Goal: Transaction & Acquisition: Purchase product/service

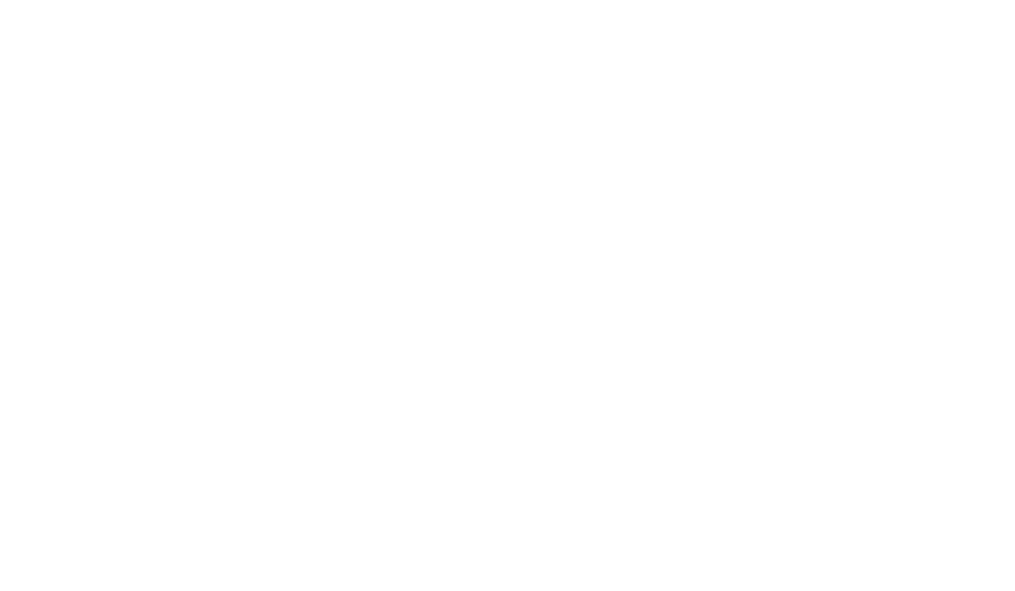
select select "******"
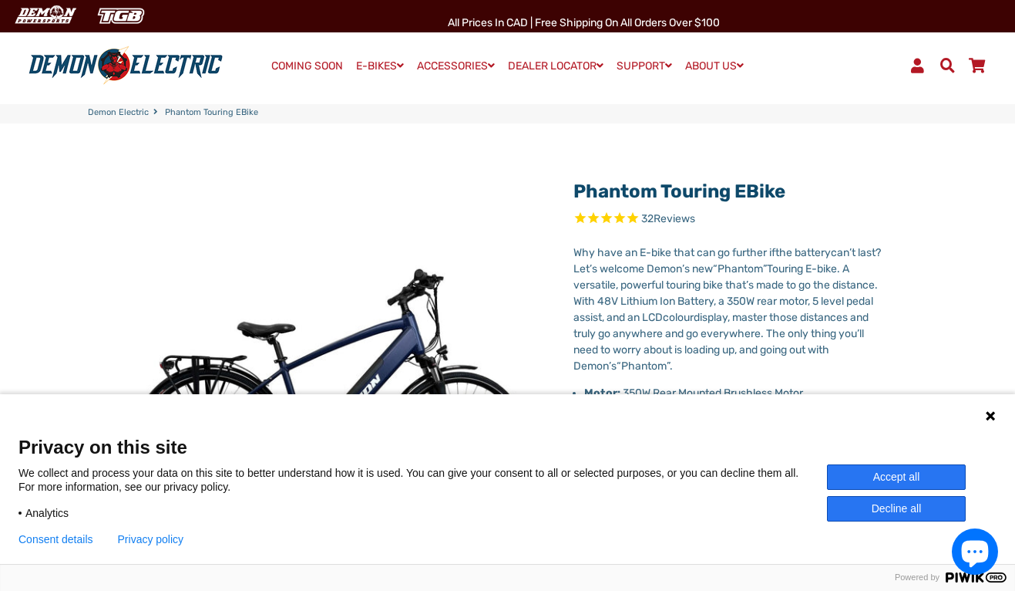
click at [890, 482] on button "Accept all" at bounding box center [896, 476] width 139 height 25
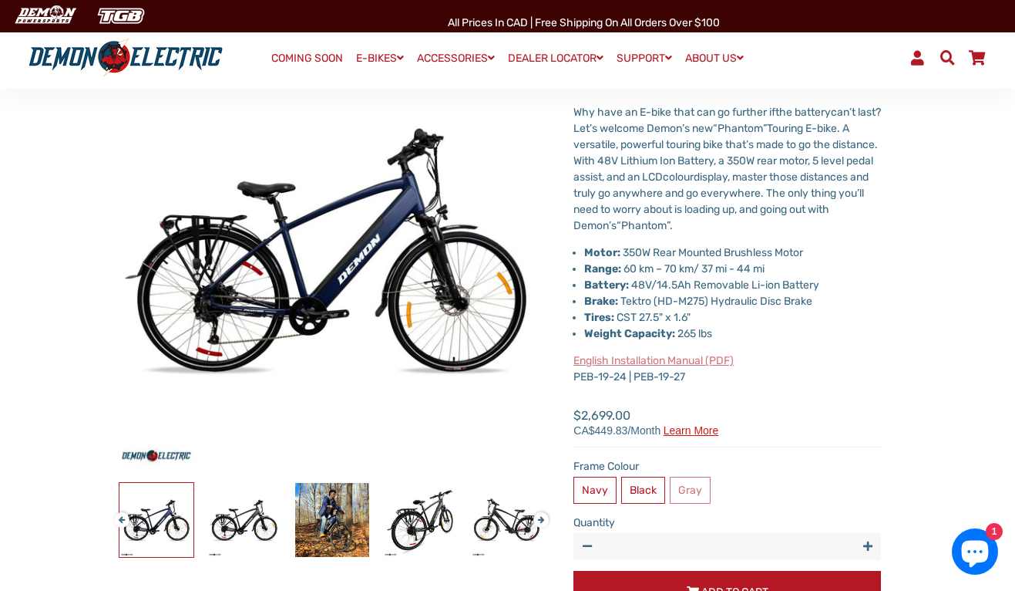
scroll to position [139, 0]
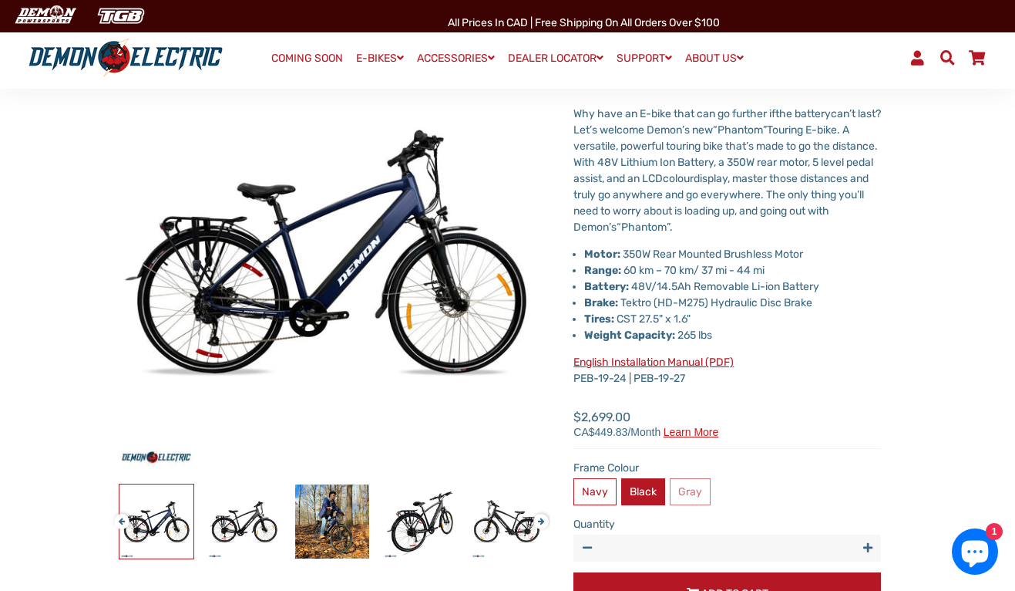
click at [648, 488] on label "Black" at bounding box center [643, 491] width 44 height 27
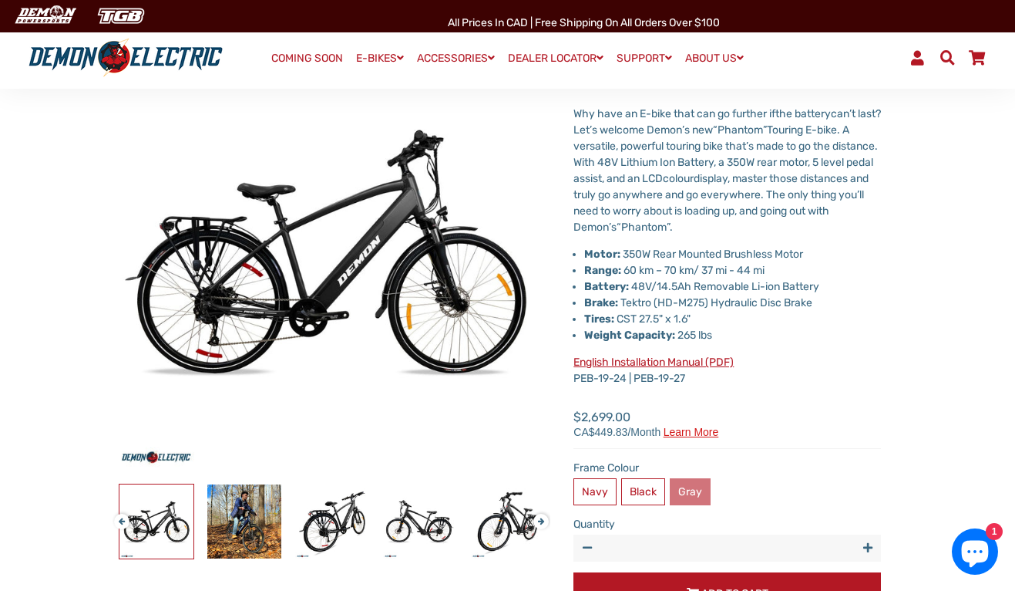
click at [695, 483] on label "Gray" at bounding box center [690, 491] width 41 height 27
click at [594, 497] on label "Navy" at bounding box center [595, 491] width 43 height 27
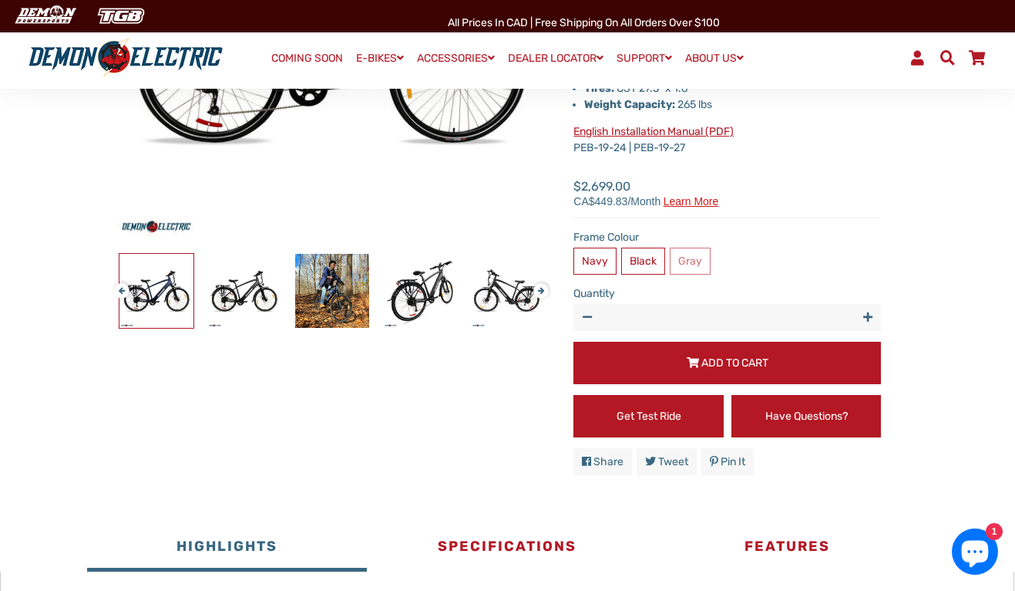
scroll to position [298, 0]
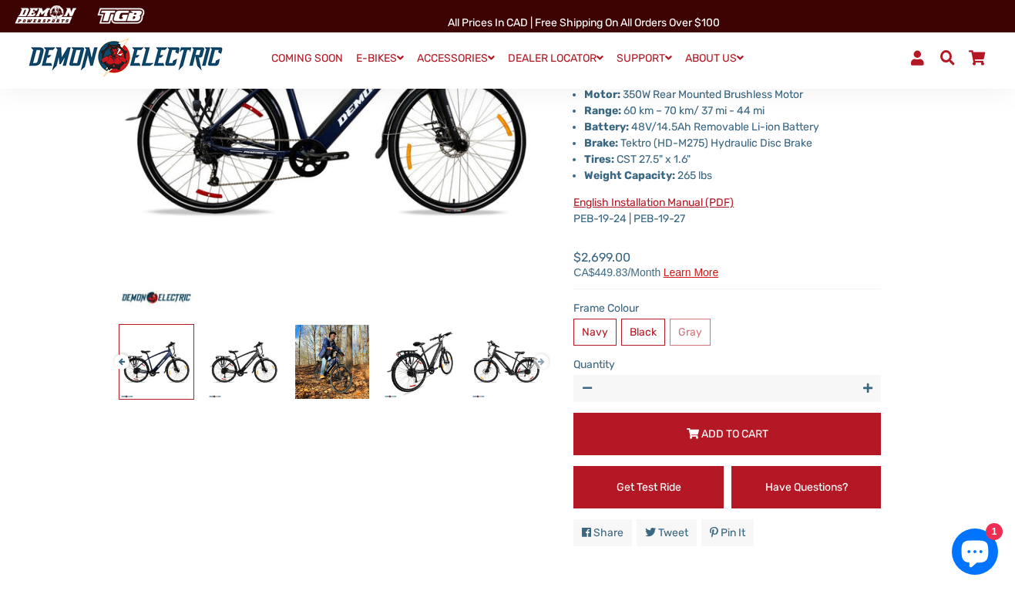
click at [543, 359] on button "Next" at bounding box center [538, 355] width 9 height 18
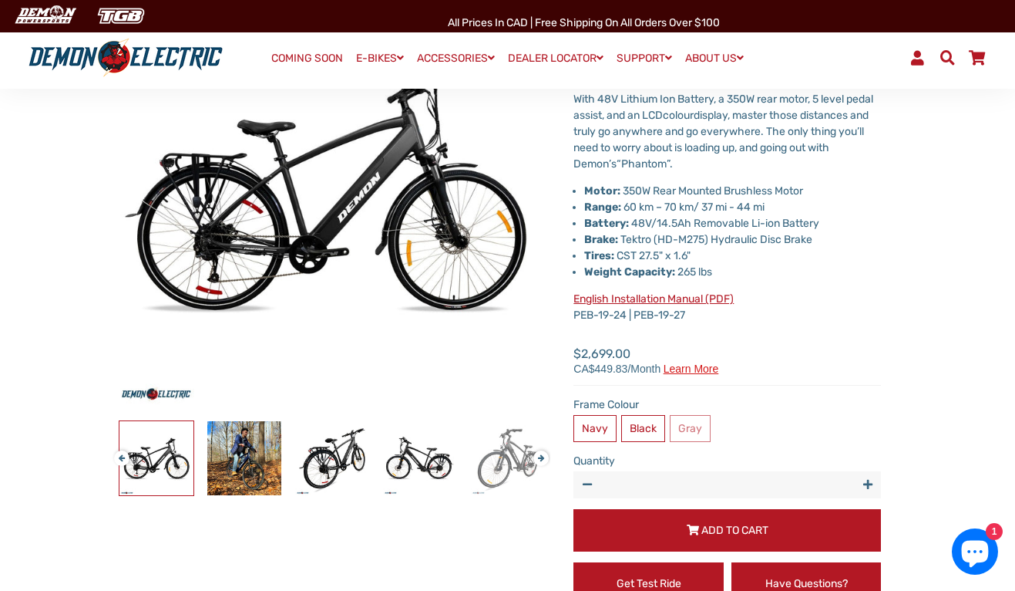
scroll to position [188, 0]
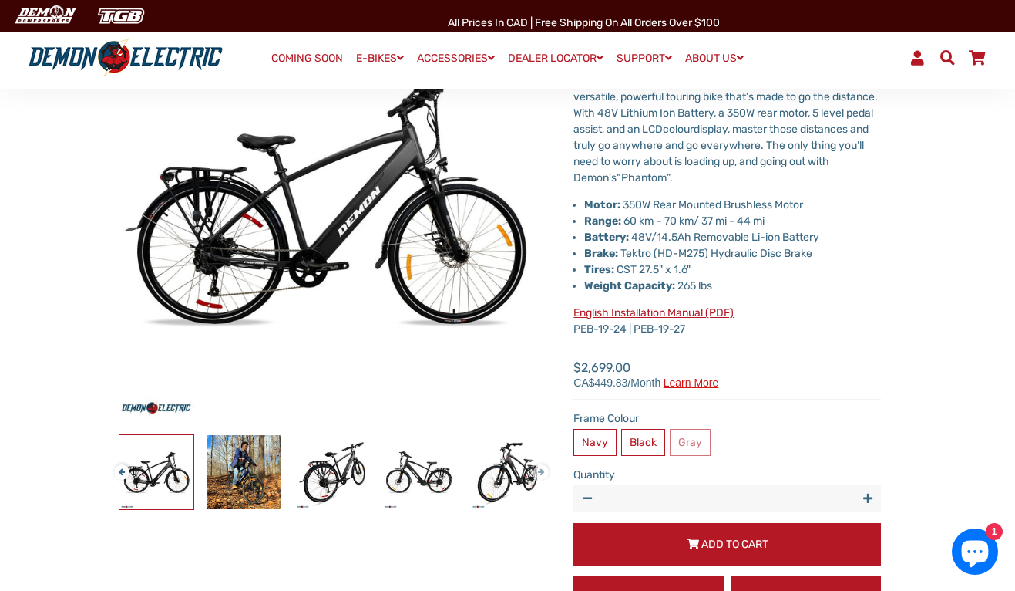
click at [542, 473] on button "Next" at bounding box center [538, 465] width 9 height 18
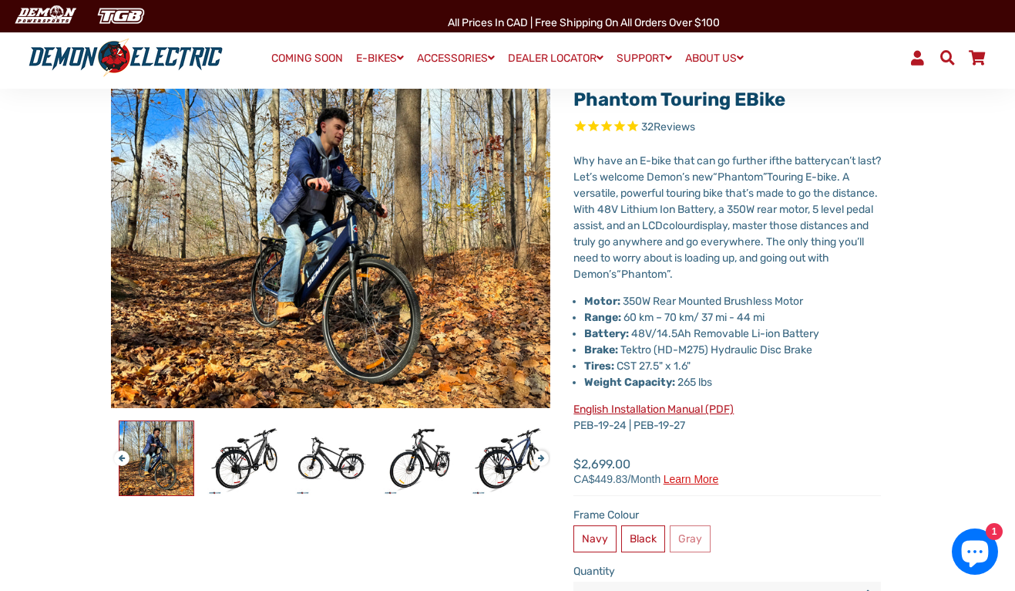
scroll to position [90, 0]
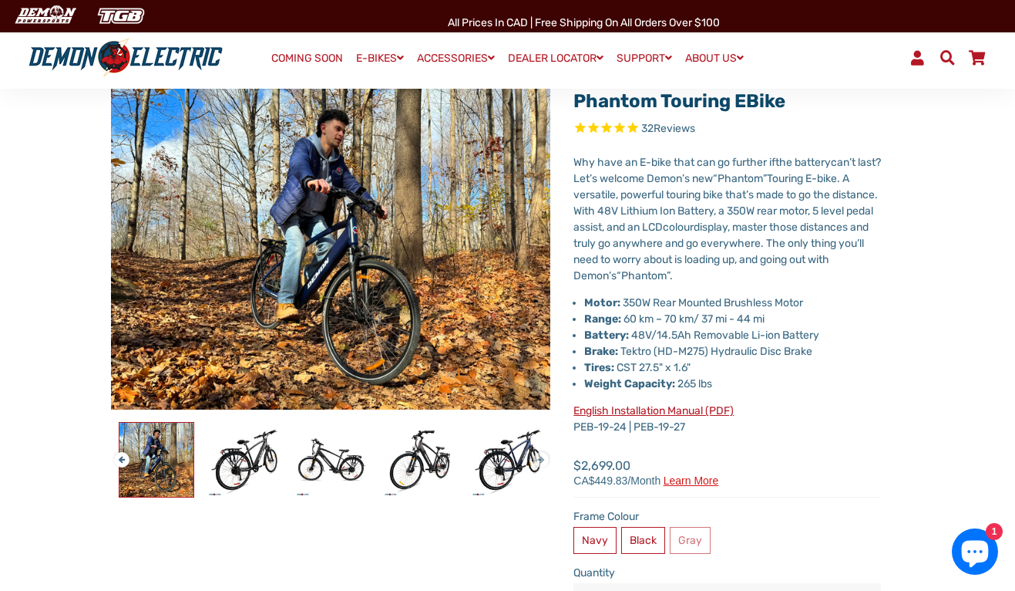
click at [541, 455] on button "Next" at bounding box center [538, 453] width 9 height 18
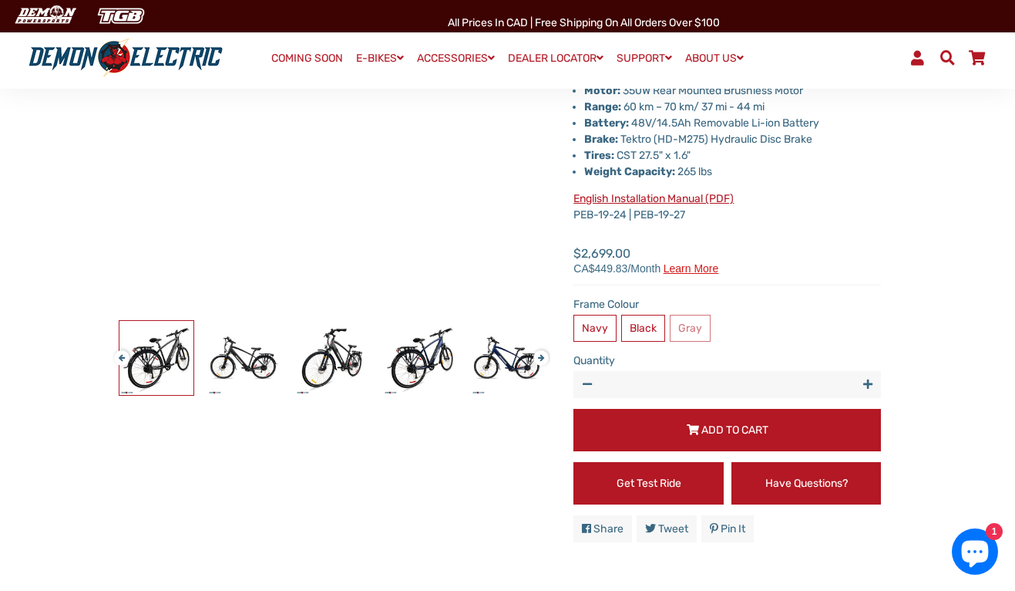
scroll to position [323, 0]
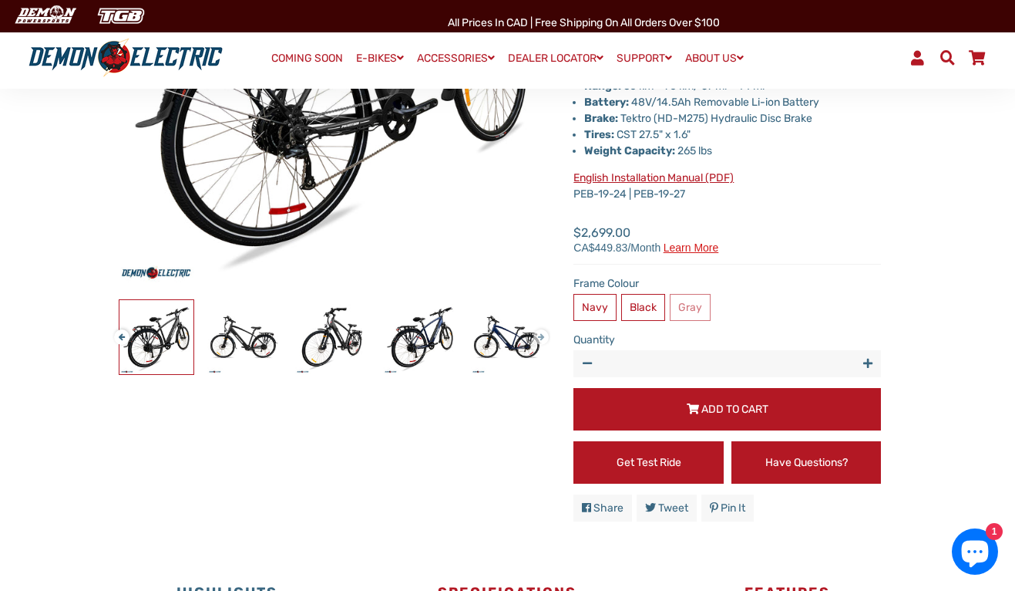
click at [543, 335] on button "Next" at bounding box center [538, 330] width 9 height 18
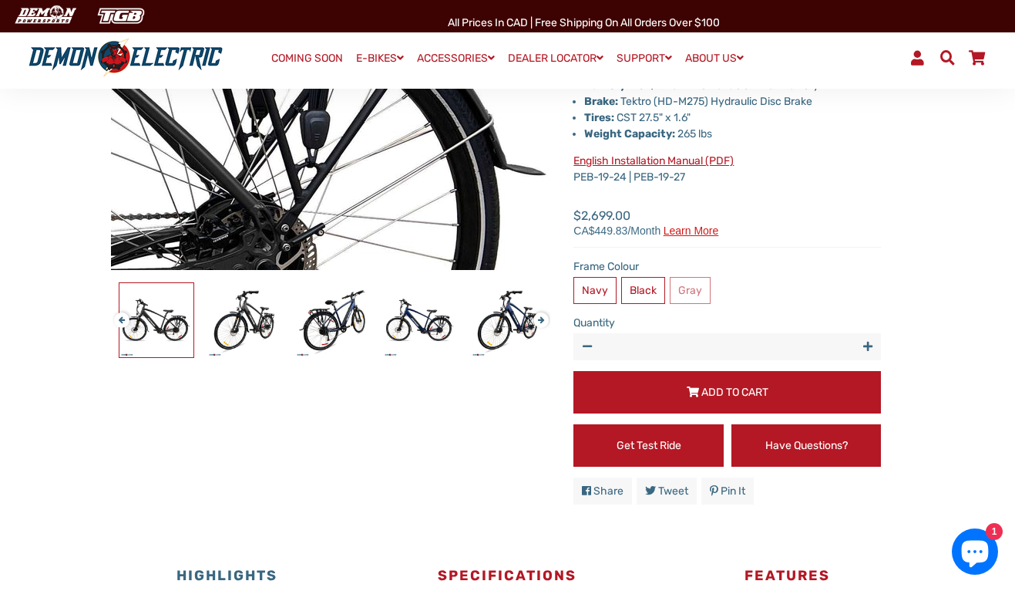
scroll to position [332, 0]
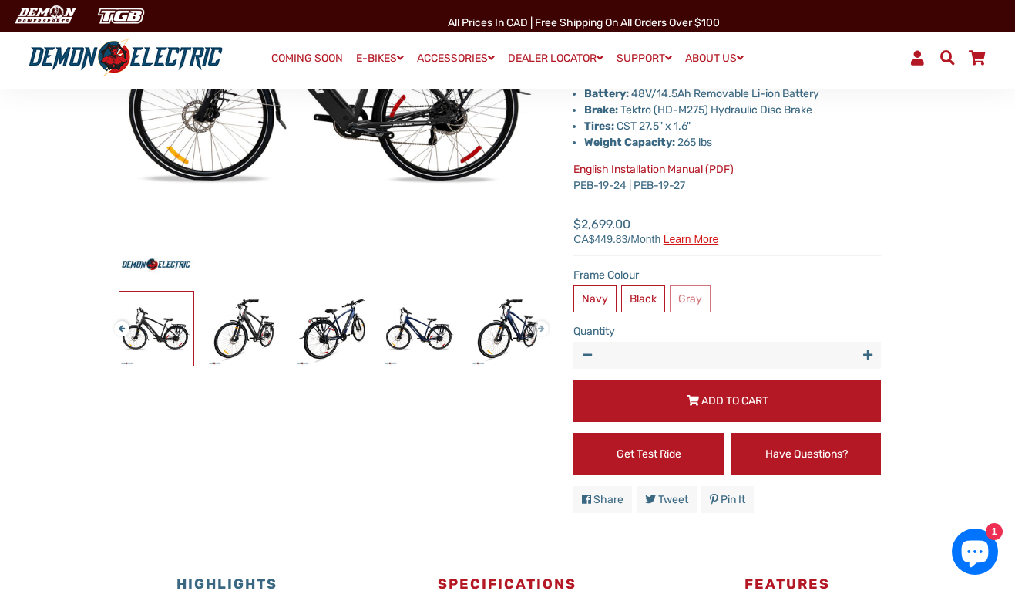
click at [543, 328] on button "Next" at bounding box center [538, 322] width 9 height 18
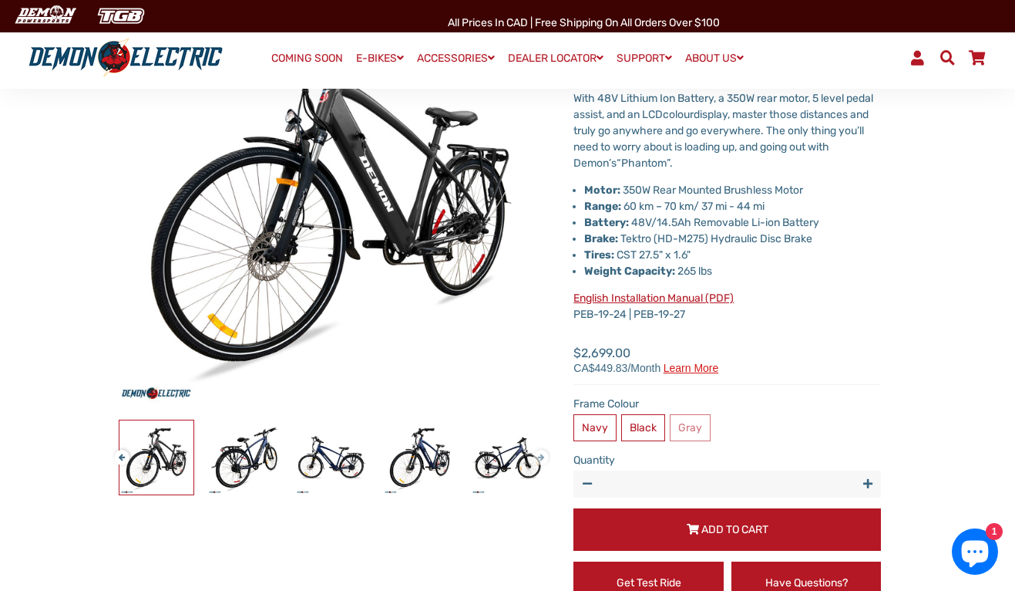
scroll to position [200, 0]
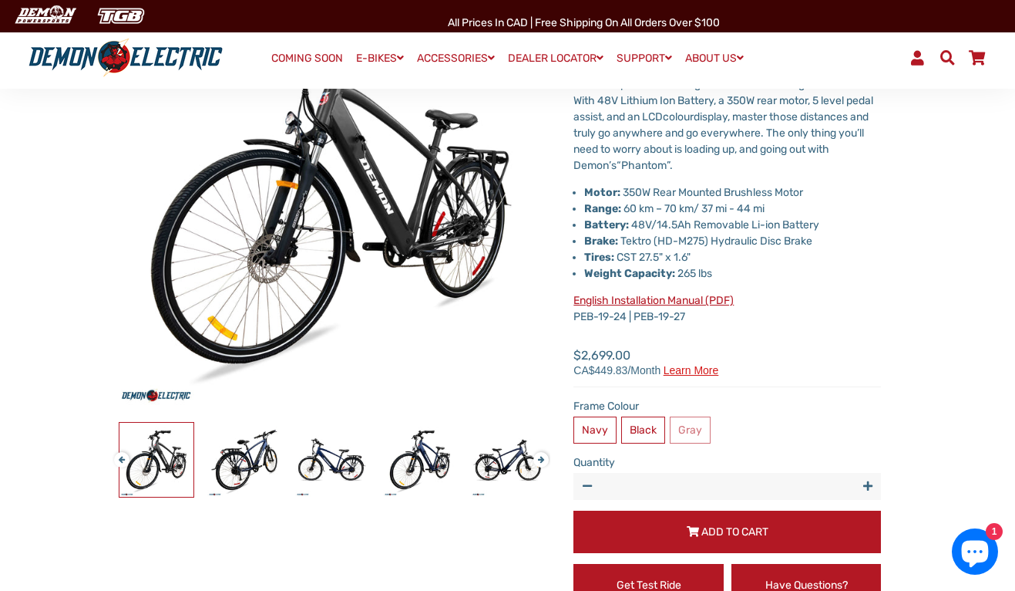
click at [548, 469] on div at bounding box center [245, 460] width 2022 height 76
click at [547, 468] on div at bounding box center [245, 460] width 2022 height 76
click at [541, 462] on button "Next" at bounding box center [538, 453] width 9 height 18
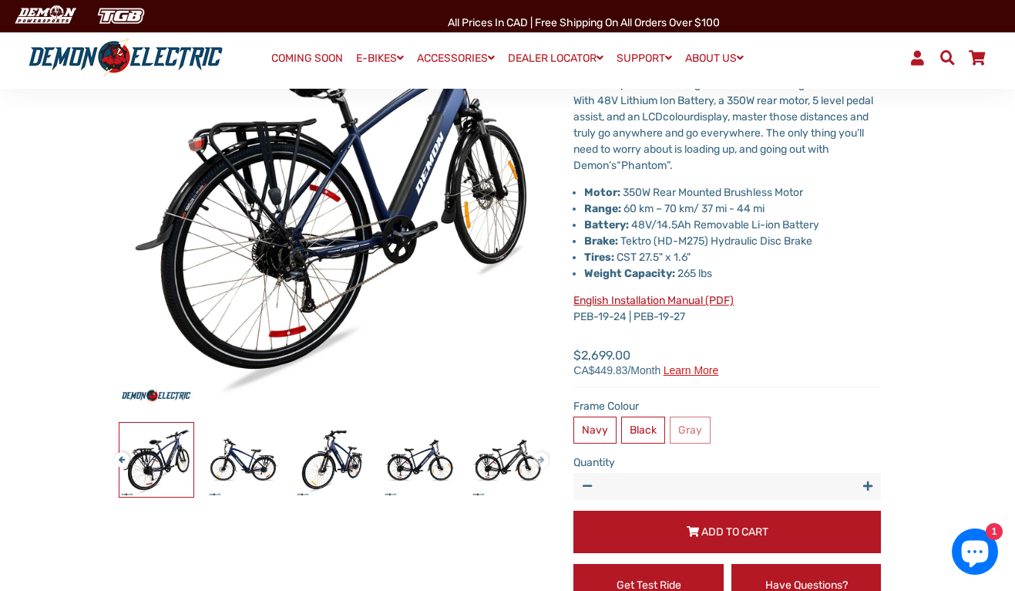
click at [541, 462] on button "Next" at bounding box center [538, 453] width 9 height 18
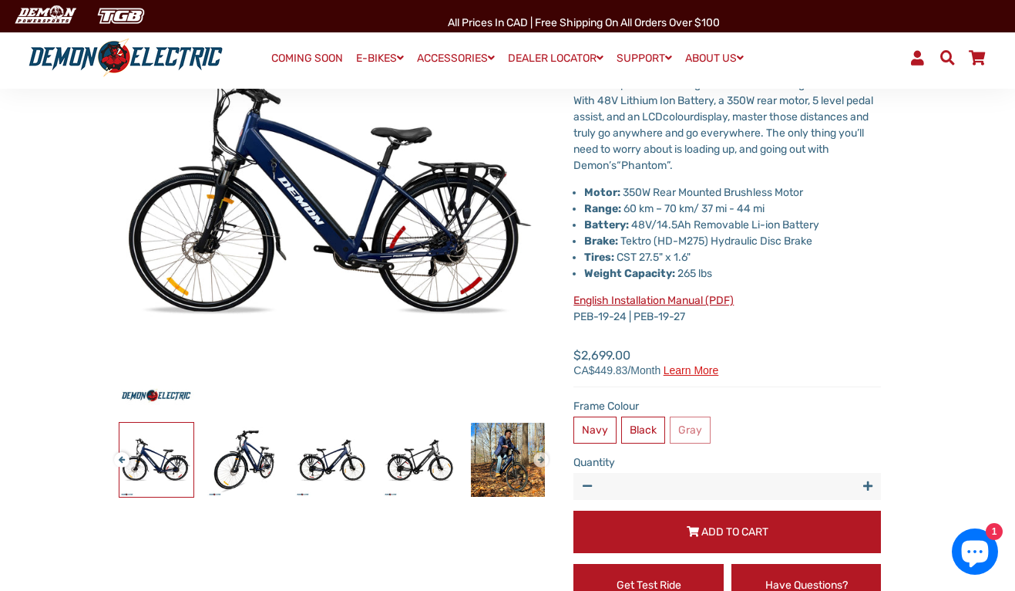
click at [541, 462] on button "Next" at bounding box center [538, 453] width 9 height 18
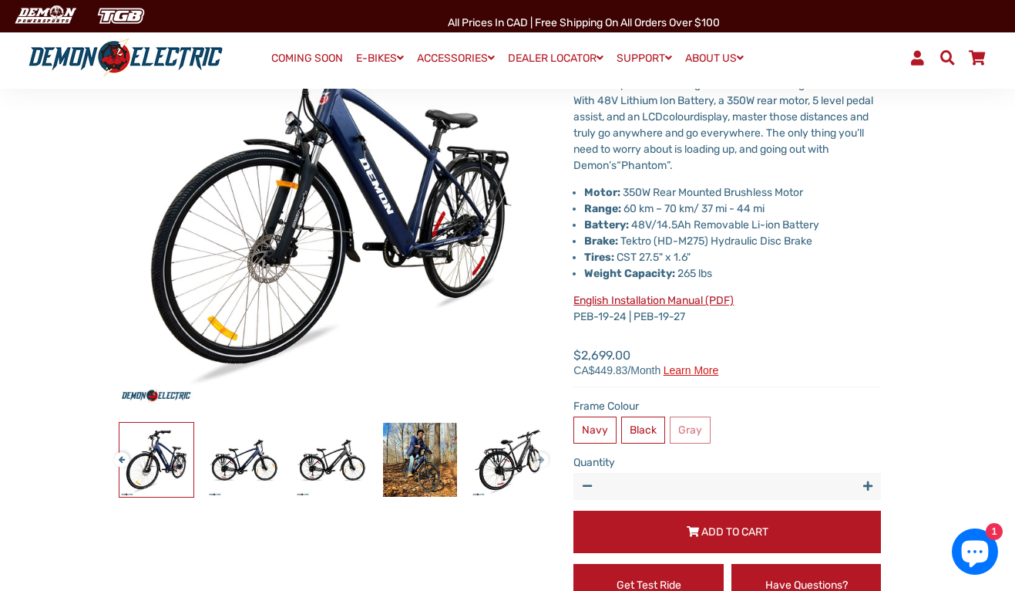
click at [541, 462] on button "Next" at bounding box center [538, 453] width 9 height 18
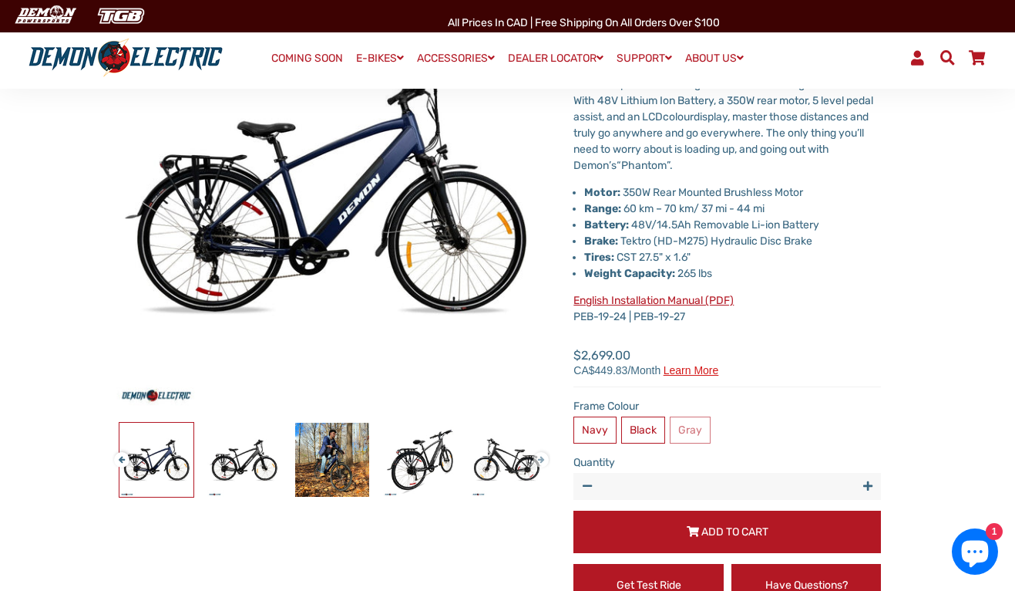
click at [541, 462] on button "Next" at bounding box center [538, 453] width 9 height 18
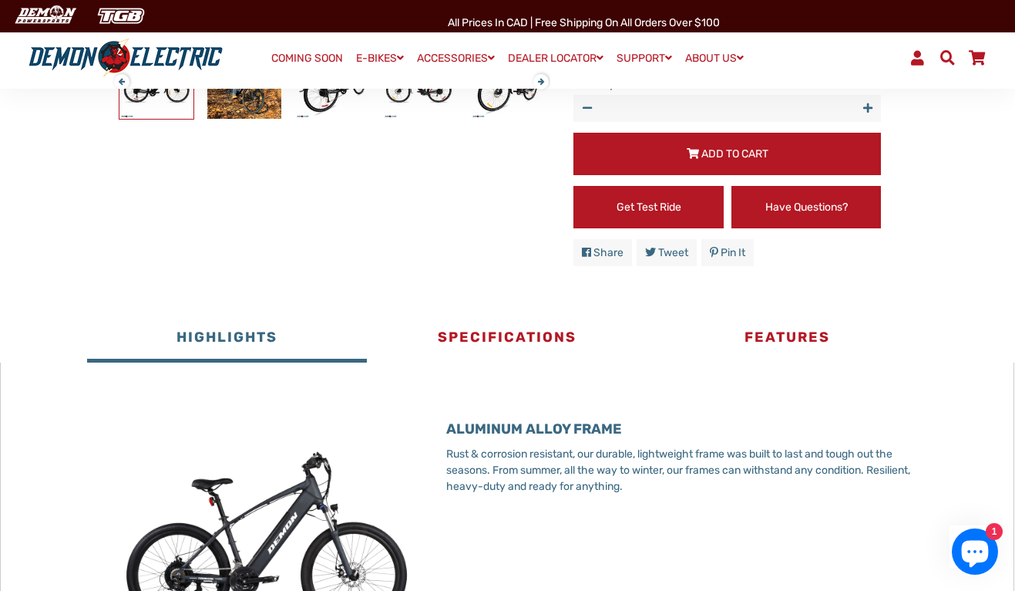
scroll to position [551, 0]
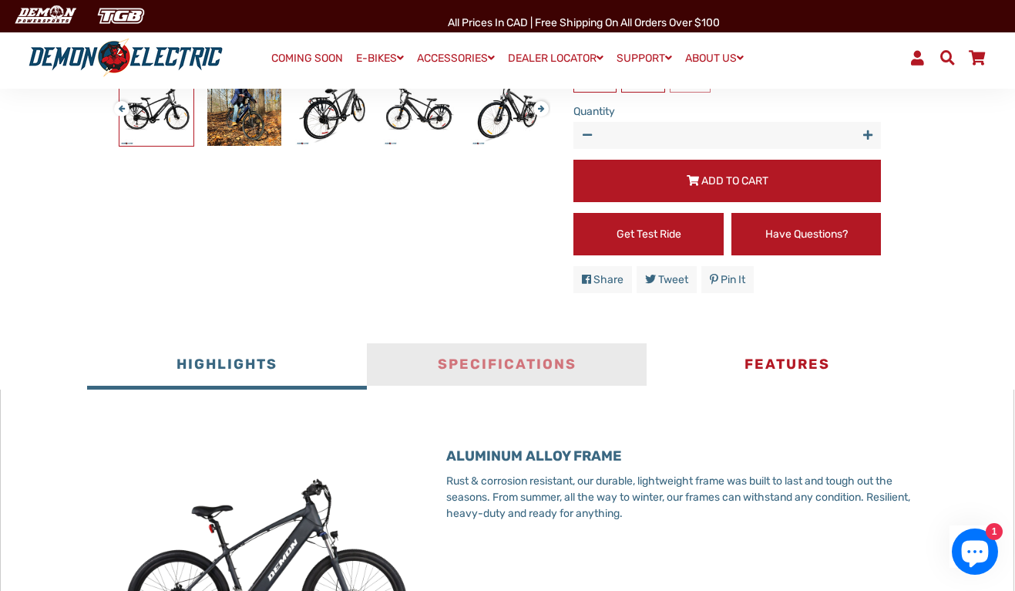
click at [524, 366] on button "Specifications" at bounding box center [507, 366] width 280 height 46
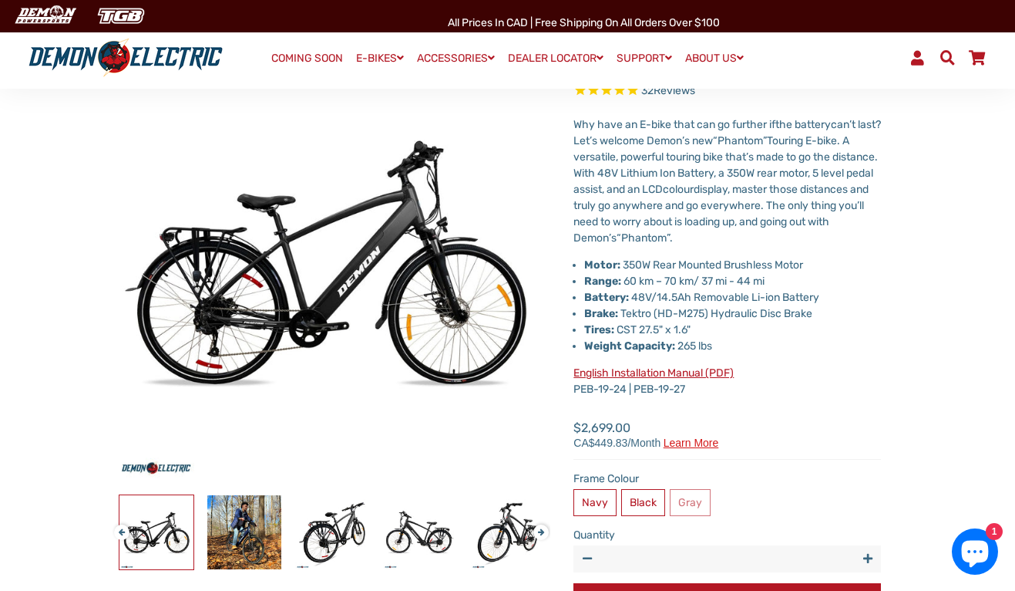
scroll to position [127, 0]
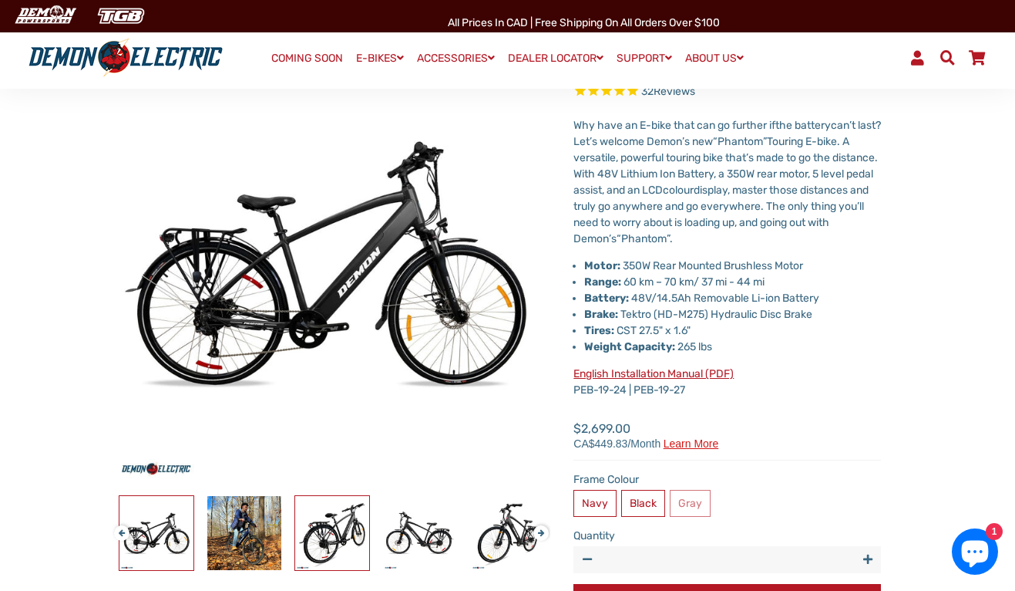
click at [332, 541] on img at bounding box center [332, 533] width 74 height 74
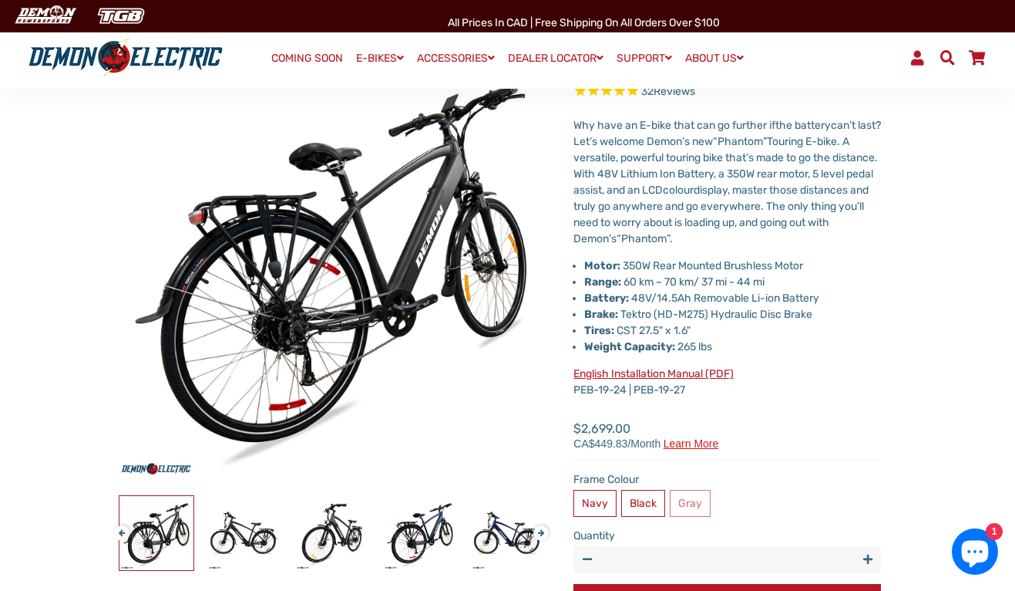
click at [380, 537] on div at bounding box center [420, 533] width 2022 height 76
click at [419, 535] on img at bounding box center [420, 533] width 74 height 74
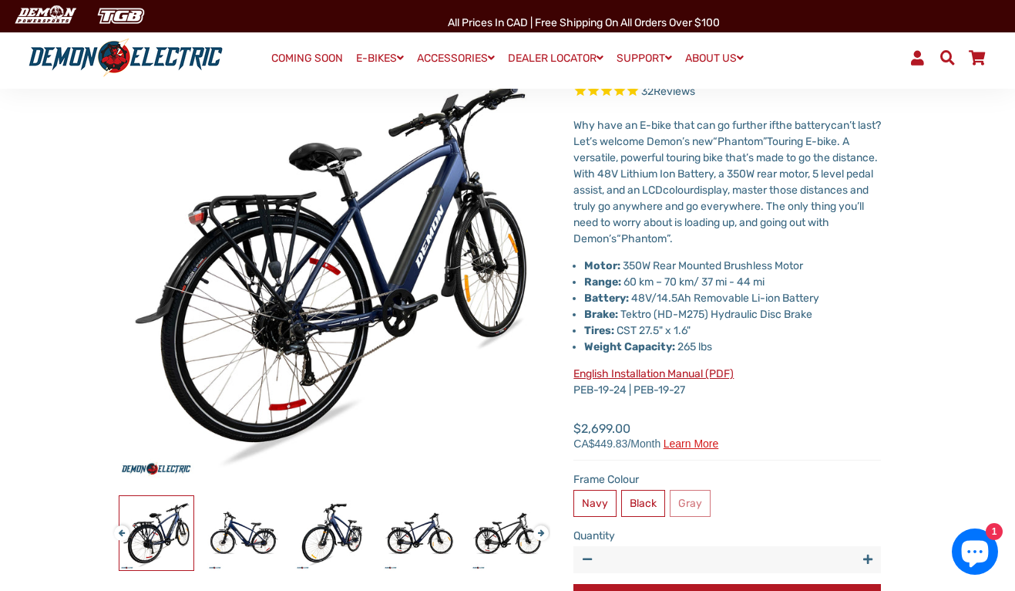
click at [469, 526] on div at bounding box center [157, 533] width 2022 height 76
click at [491, 533] on img at bounding box center [508, 533] width 74 height 74
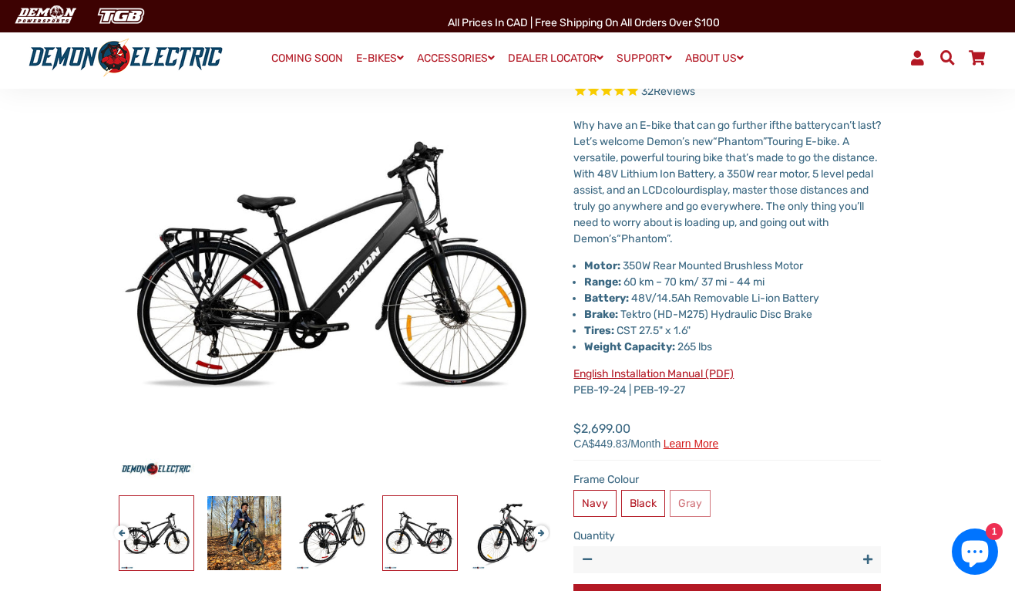
click at [416, 527] on img at bounding box center [420, 533] width 74 height 74
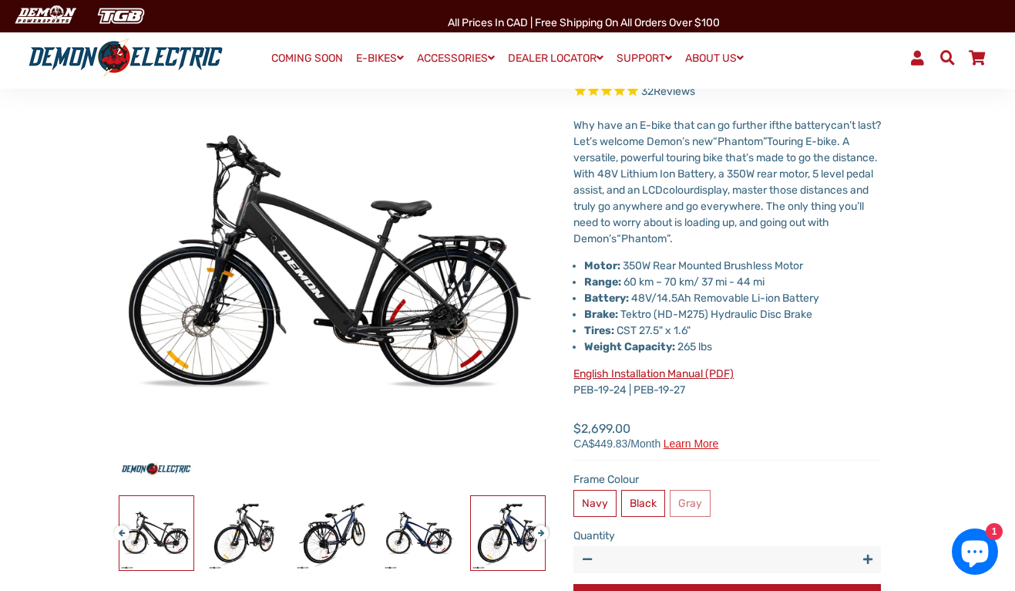
click at [493, 538] on img at bounding box center [508, 533] width 74 height 74
